Goal: Download file/media

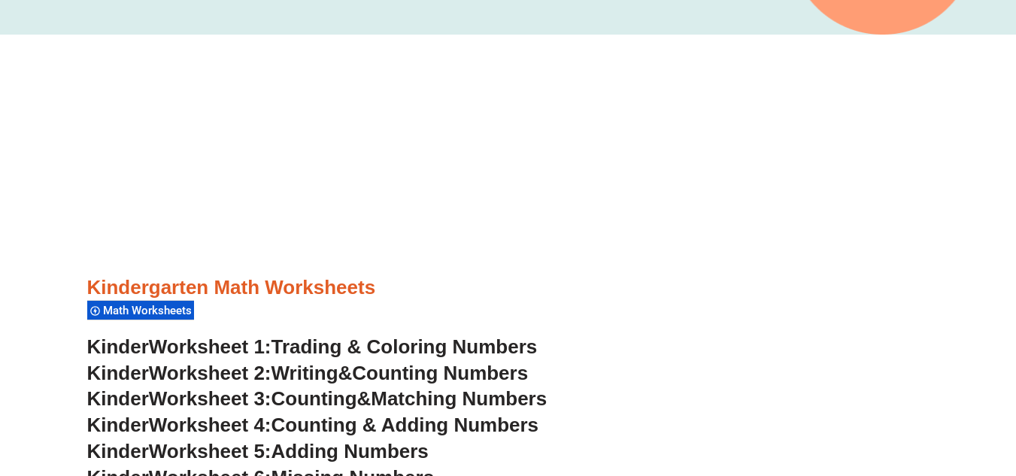
scroll to position [451, 0]
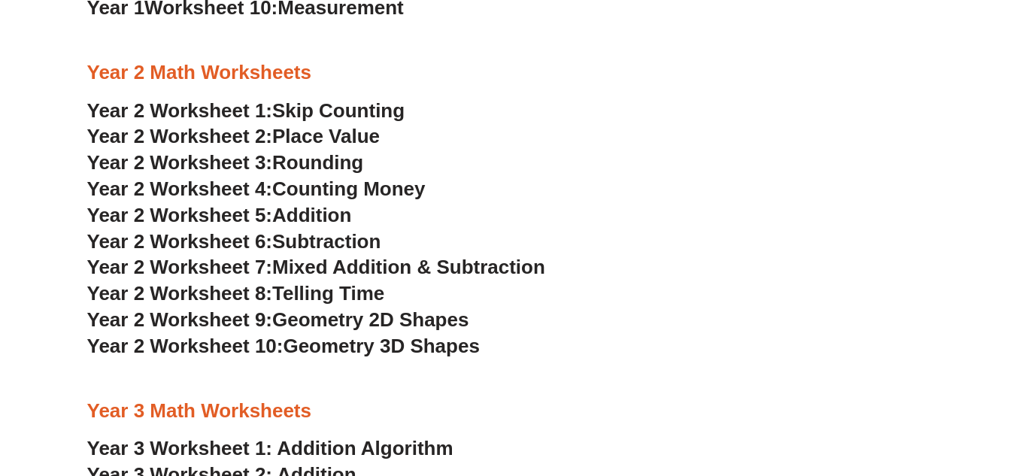
scroll to position [1715, 0]
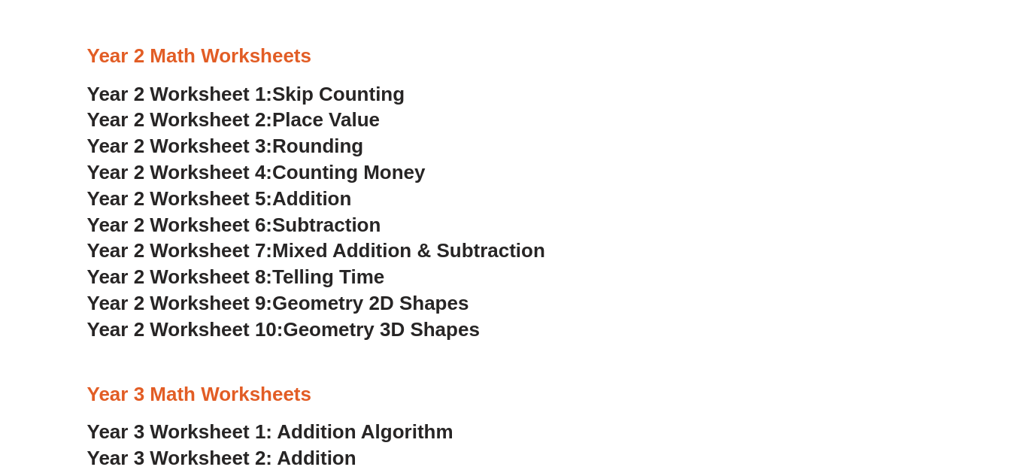
click at [205, 251] on span "Year 2 Worksheet 7:" at bounding box center [180, 250] width 186 height 23
